Goal: Find specific page/section: Find specific page/section

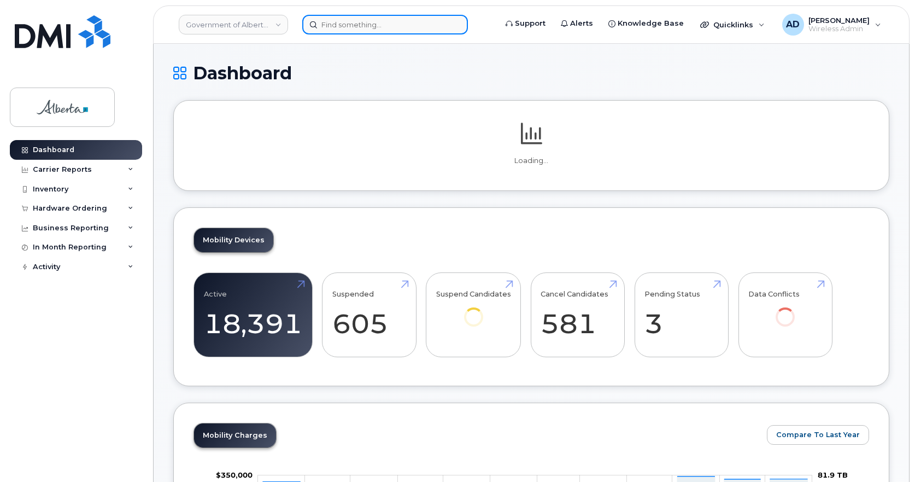
click at [410, 26] on input at bounding box center [385, 25] width 166 height 20
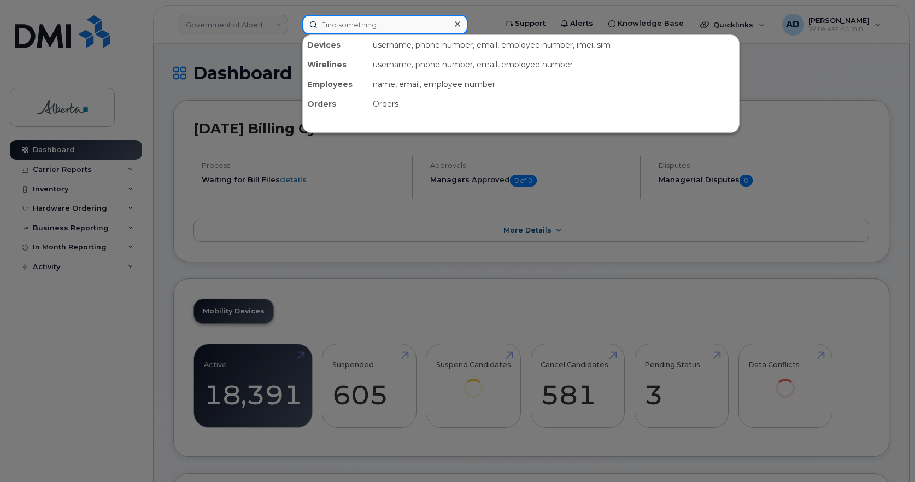
paste input "7802932861"
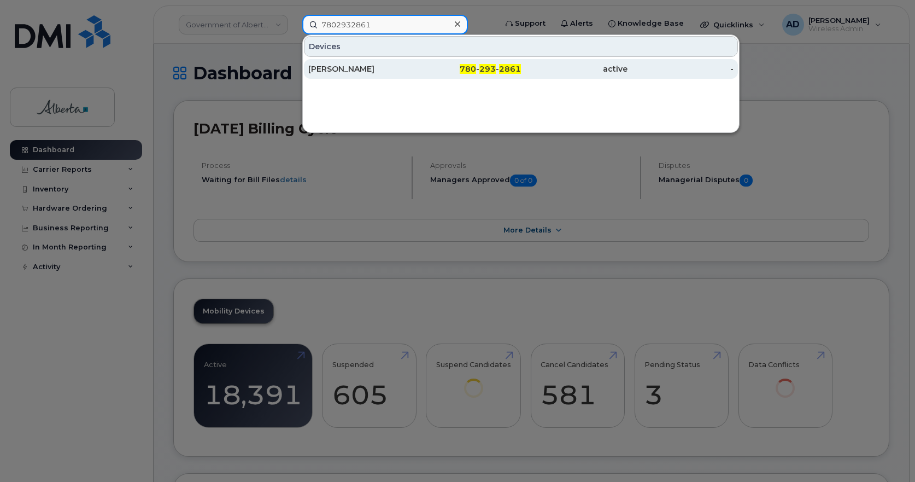
type input "7802932861"
click at [371, 69] on div "[PERSON_NAME]" at bounding box center [361, 68] width 107 height 11
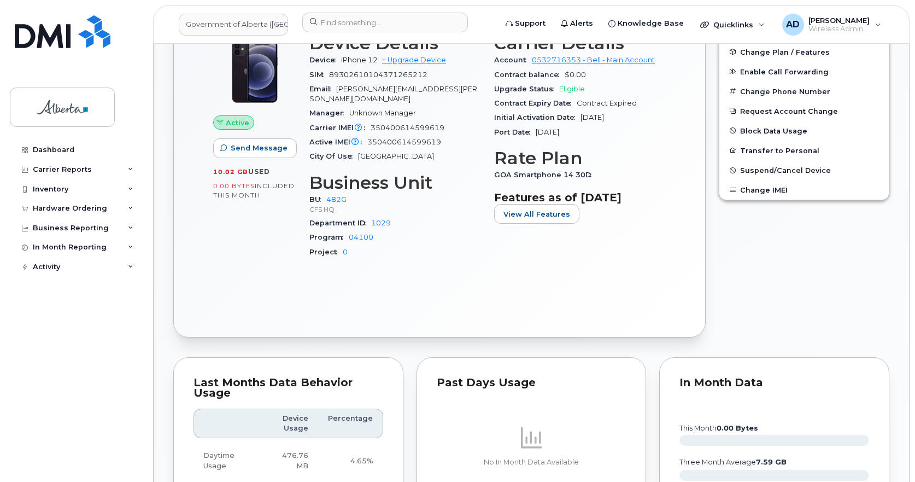
scroll to position [765, 0]
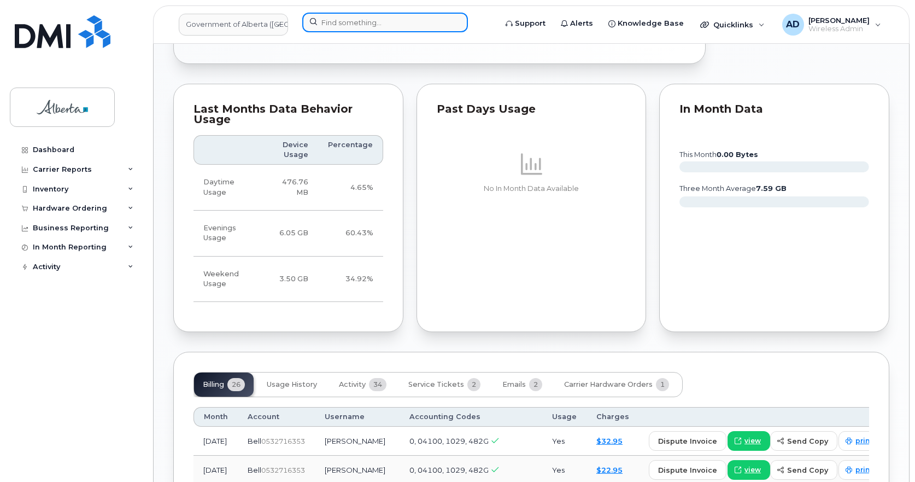
click at [371, 30] on input at bounding box center [385, 23] width 166 height 20
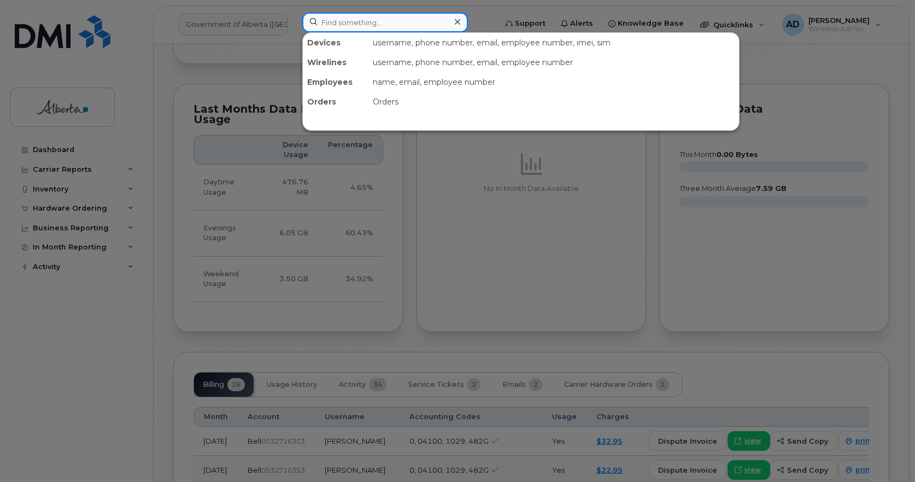
paste input "8259772894"
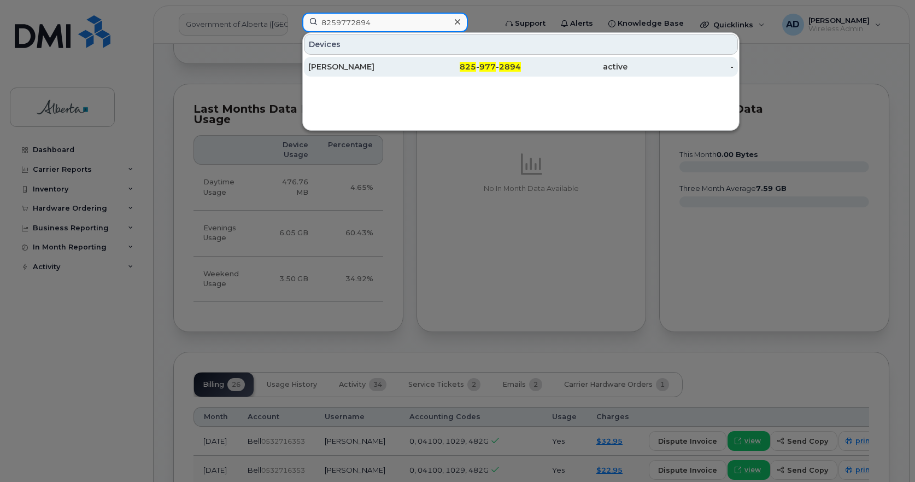
type input "8259772894"
click at [333, 67] on div "[PERSON_NAME]" at bounding box center [361, 66] width 107 height 11
